Goal: Task Accomplishment & Management: Manage account settings

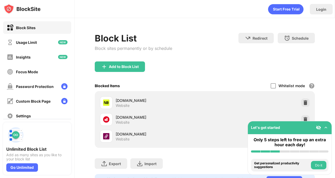
click at [325, 125] on img at bounding box center [325, 127] width 5 height 5
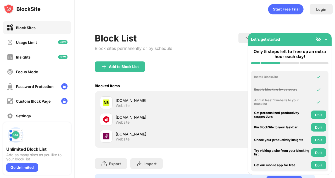
click at [325, 38] on img at bounding box center [325, 39] width 5 height 5
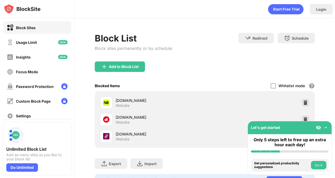
click at [318, 126] on img at bounding box center [318, 127] width 5 height 5
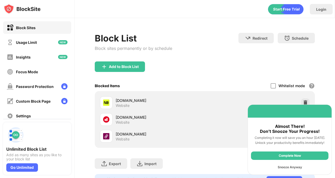
click at [294, 169] on div "Snooze Anyway" at bounding box center [289, 167] width 77 height 8
